Goal: Task Accomplishment & Management: Manage account settings

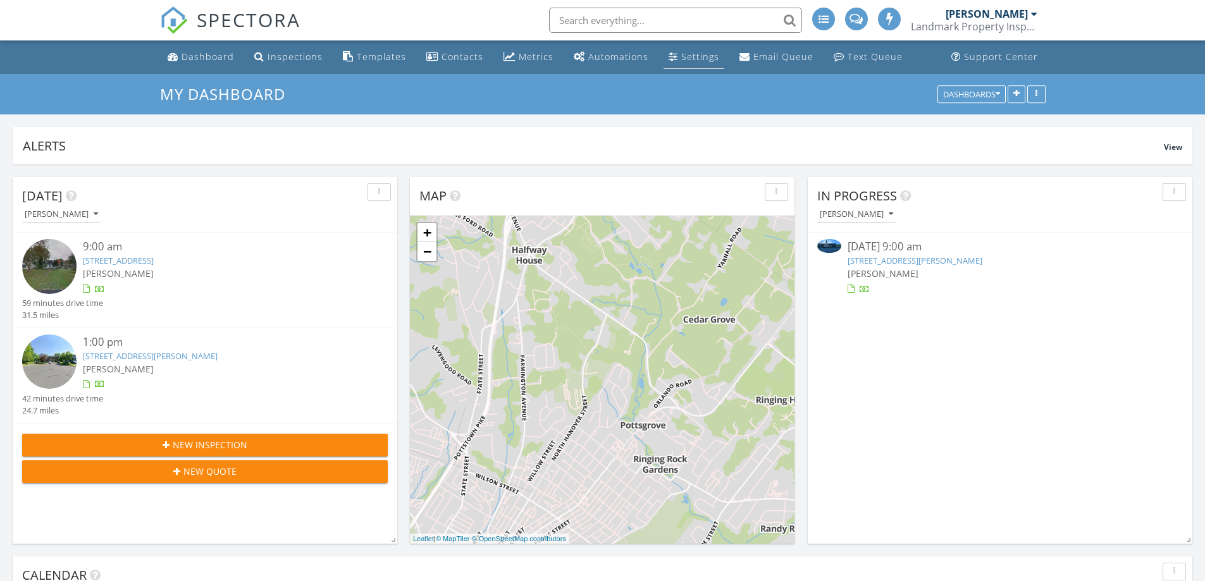
scroll to position [6, 6]
click at [685, 53] on div "Settings" at bounding box center [700, 57] width 38 height 12
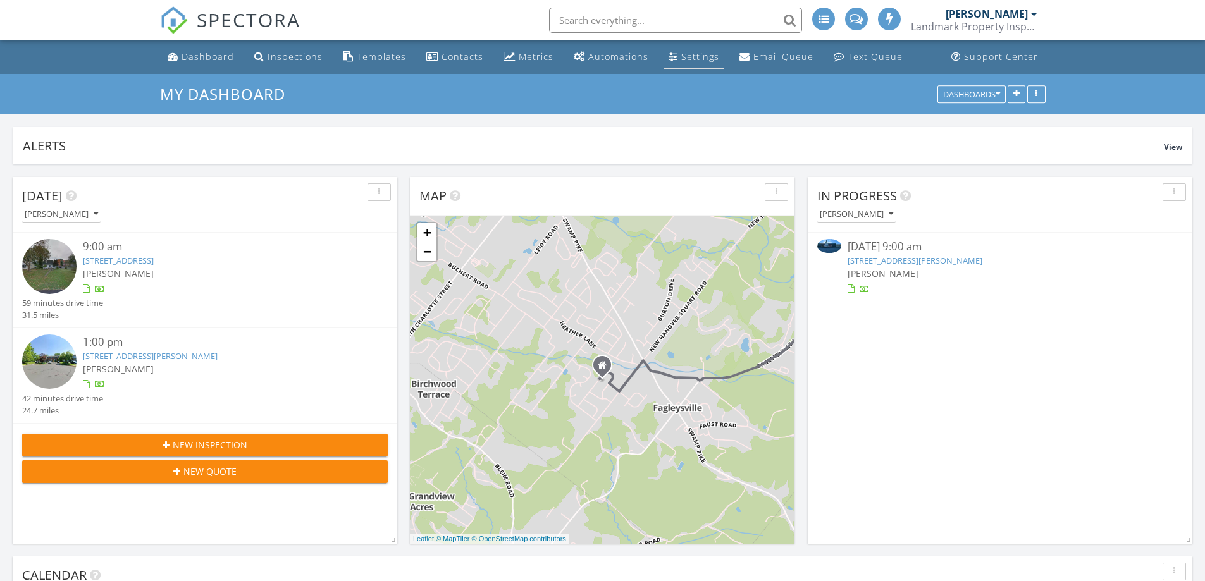
scroll to position [0, 0]
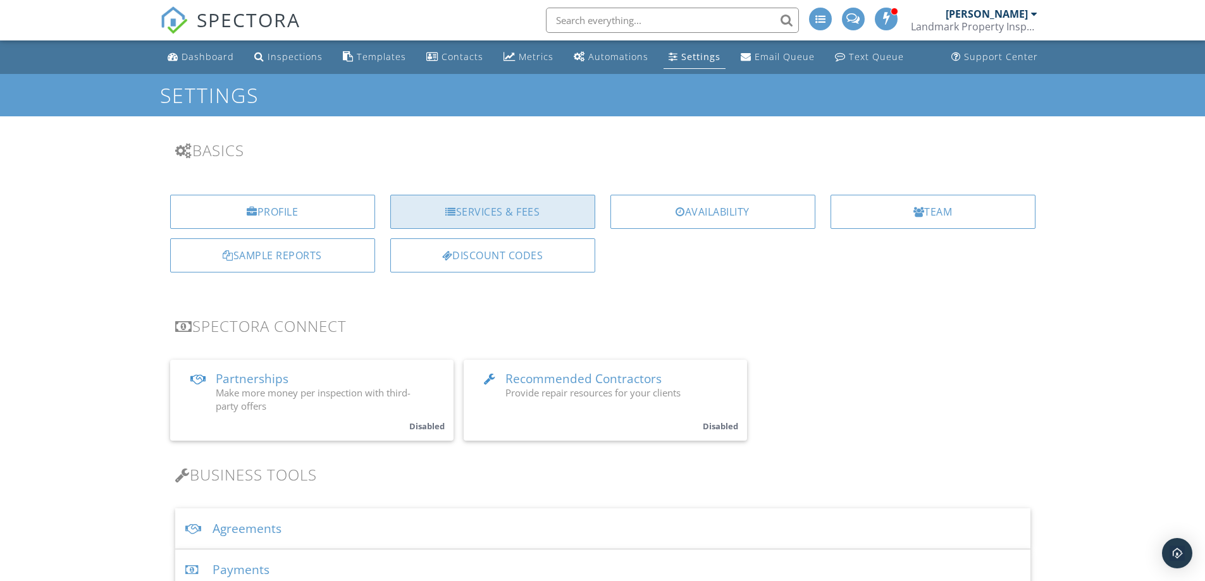
click at [449, 201] on div "Services & Fees" at bounding box center [492, 212] width 205 height 34
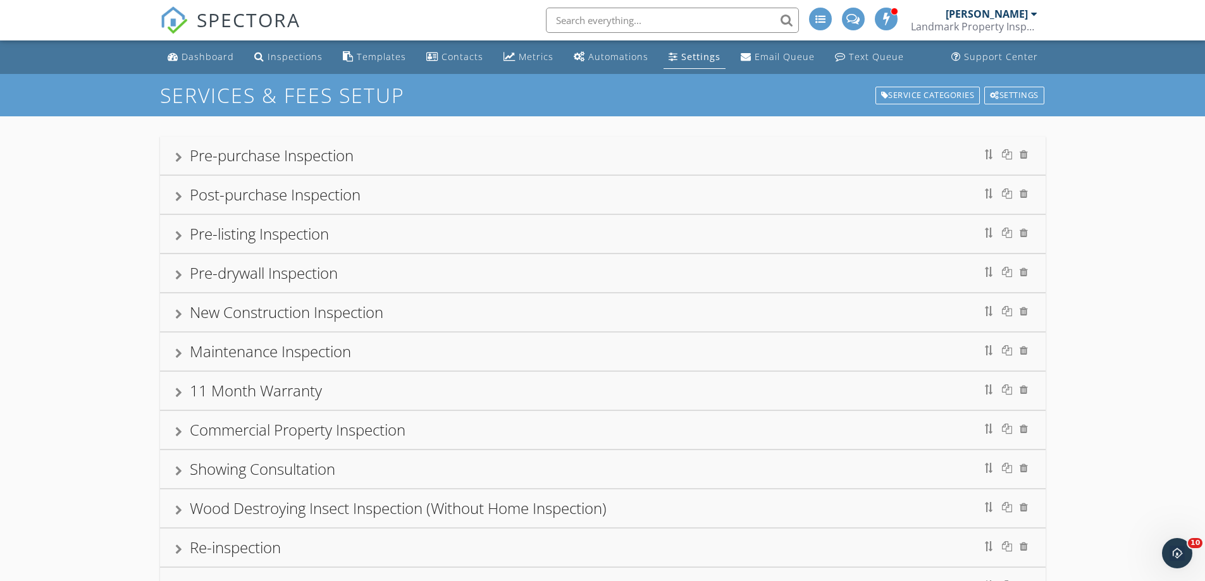
click at [261, 158] on div "Pre-purchase Inspection" at bounding box center [272, 155] width 164 height 21
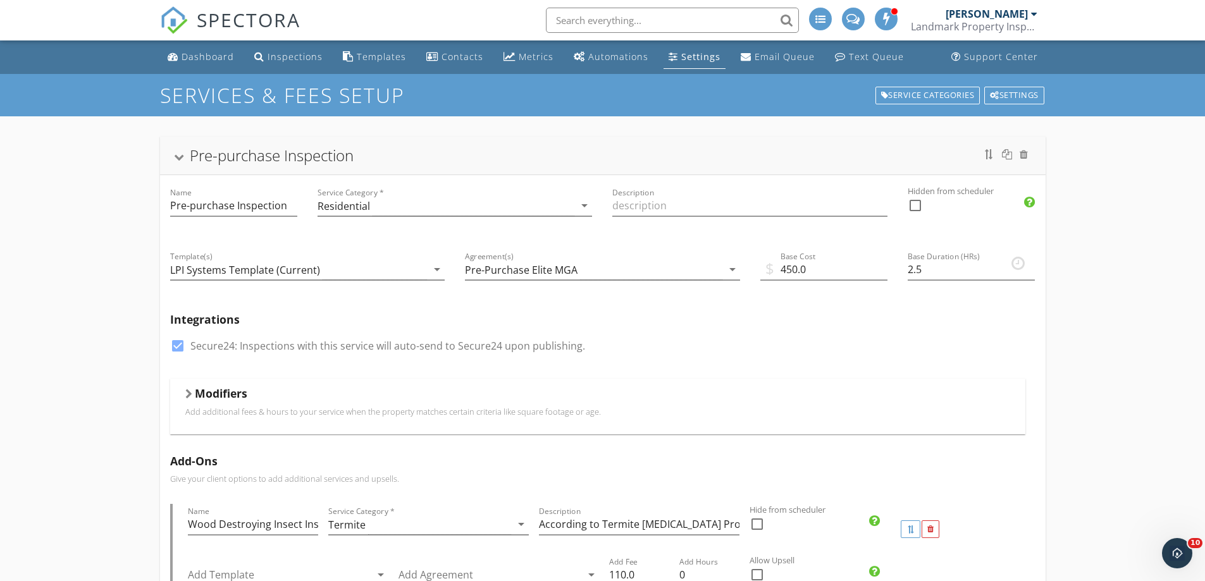
click at [227, 399] on h5 "Modifiers" at bounding box center [221, 393] width 53 height 13
